Goal: Information Seeking & Learning: Check status

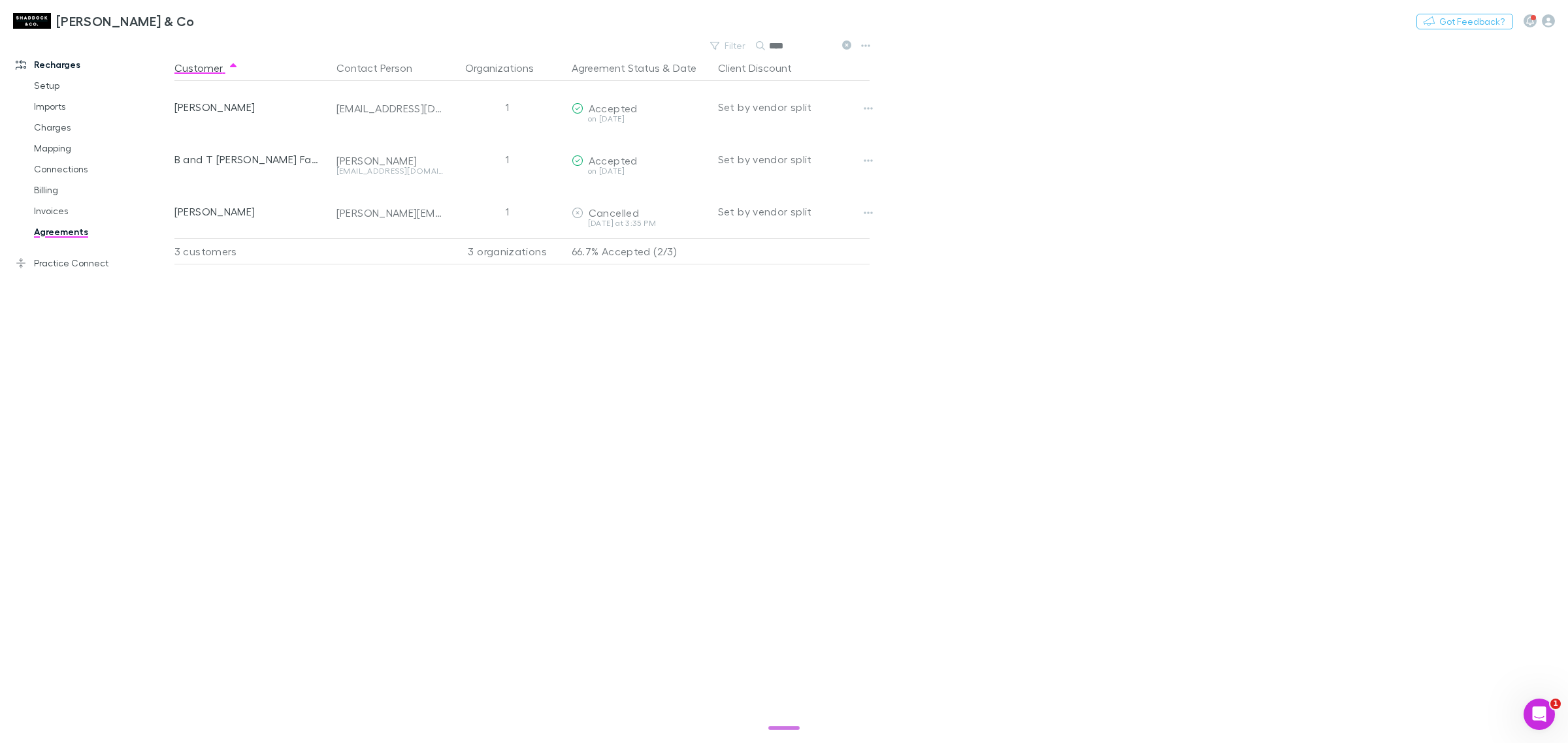
click at [812, 43] on input "****" at bounding box center [802, 45] width 65 height 18
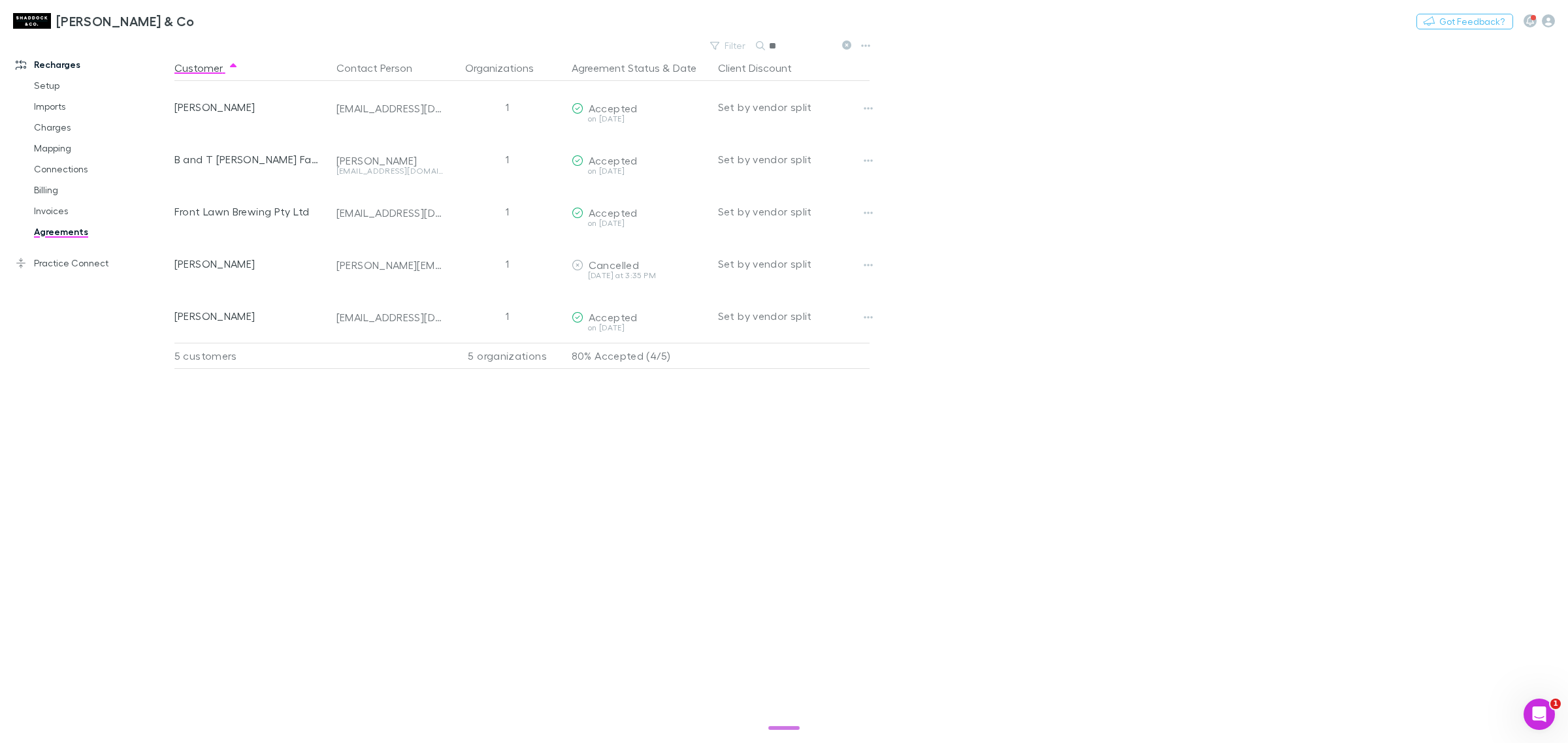
type input "*"
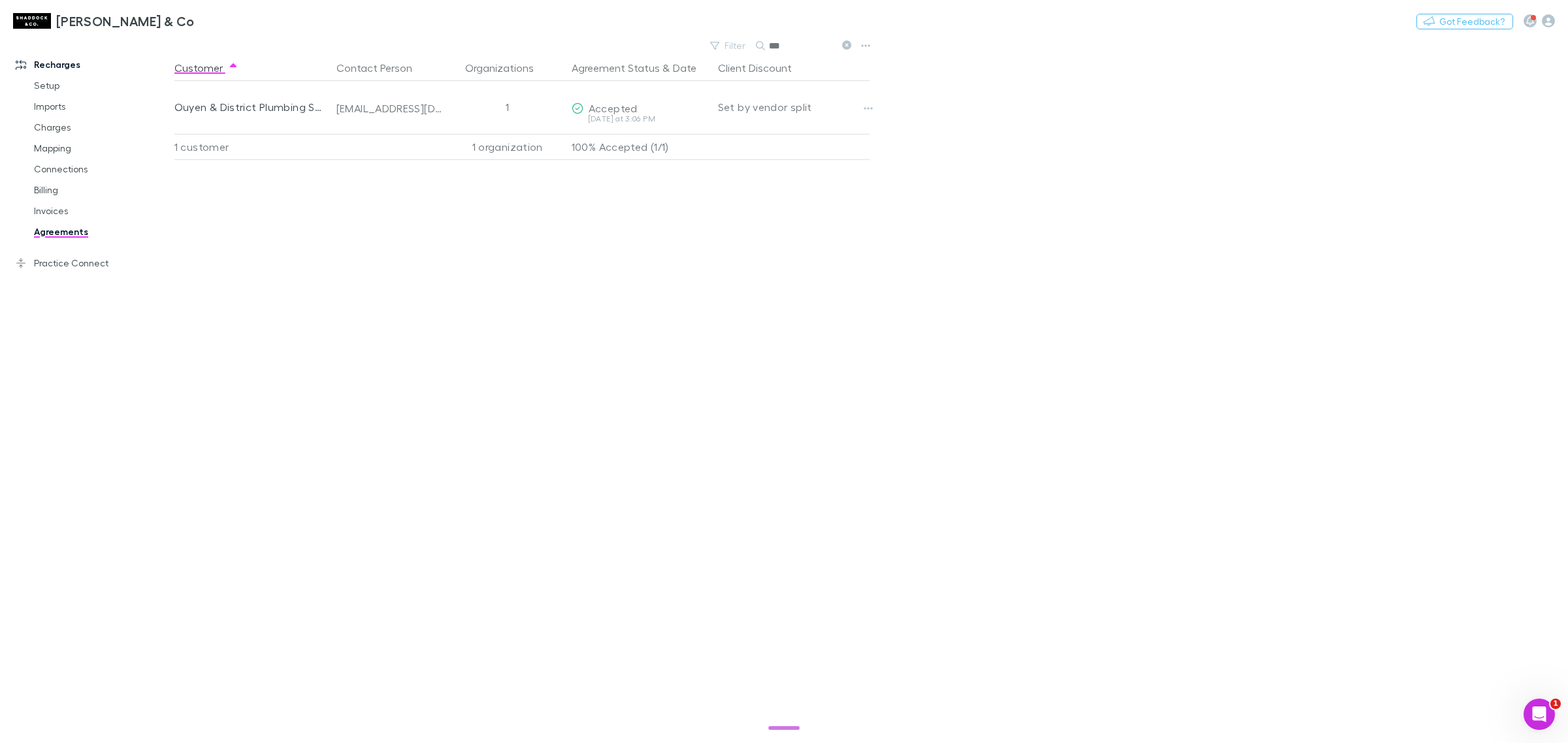
type input "***"
click at [849, 43] on icon at bounding box center [846, 45] width 9 height 9
